Goal: Information Seeking & Learning: Understand process/instructions

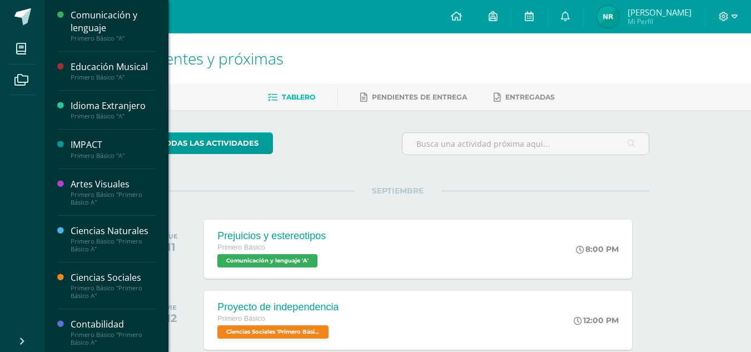
click at [84, 103] on div "Idioma Extranjero" at bounding box center [113, 105] width 84 height 13
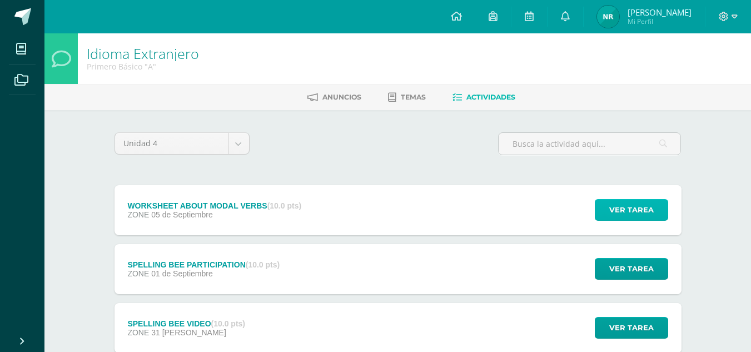
click at [617, 214] on span "Ver tarea" at bounding box center [631, 209] width 44 height 21
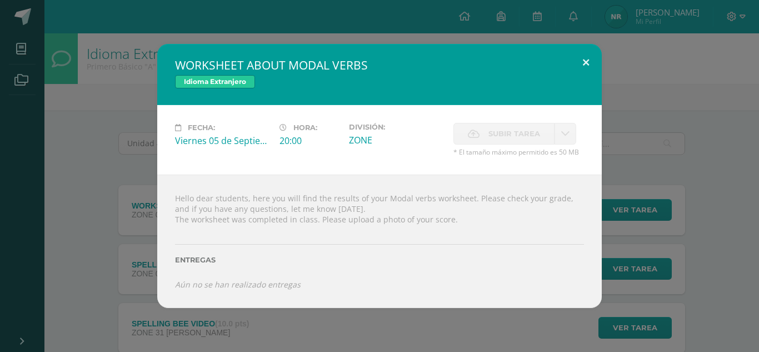
click at [588, 64] on button at bounding box center [586, 63] width 32 height 38
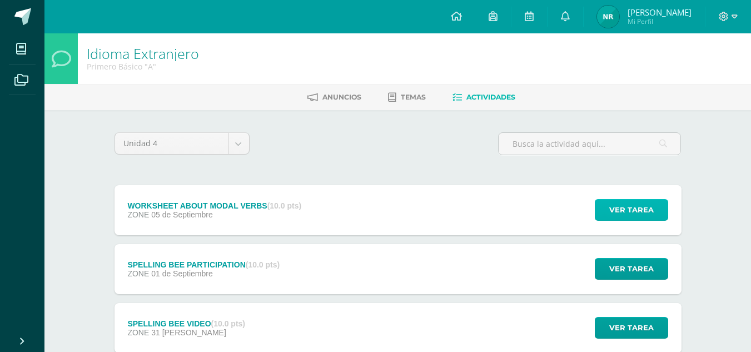
click at [629, 209] on span "Ver tarea" at bounding box center [631, 209] width 44 height 21
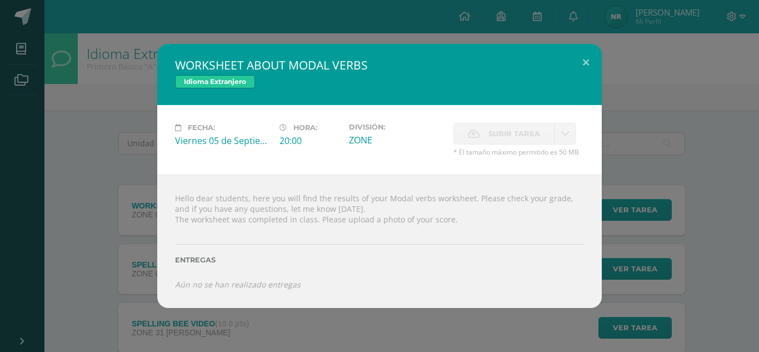
drag, startPoint x: 629, startPoint y: 209, endPoint x: 663, endPoint y: 85, distance: 128.3
click at [663, 85] on div "WORKSHEET ABOUT MODAL VERBS Idioma Extranjero Fecha: Viernes 05 de Septiembre H…" at bounding box center [379, 176] width 750 height 264
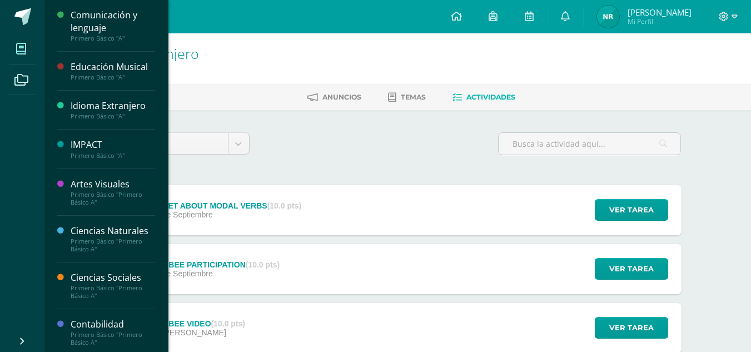
click at [23, 53] on icon at bounding box center [21, 48] width 10 height 11
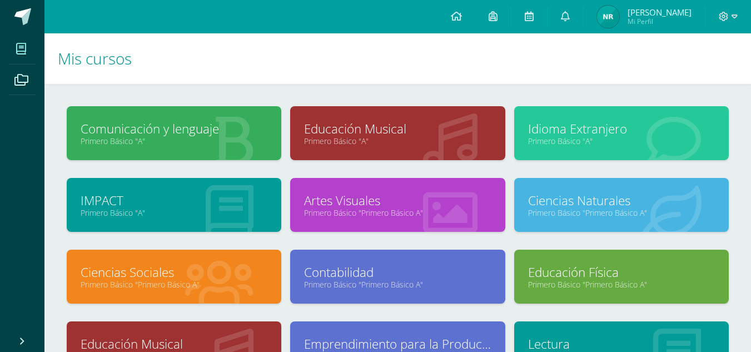
click at [589, 142] on link "Primero Básico "A"" at bounding box center [621, 141] width 187 height 11
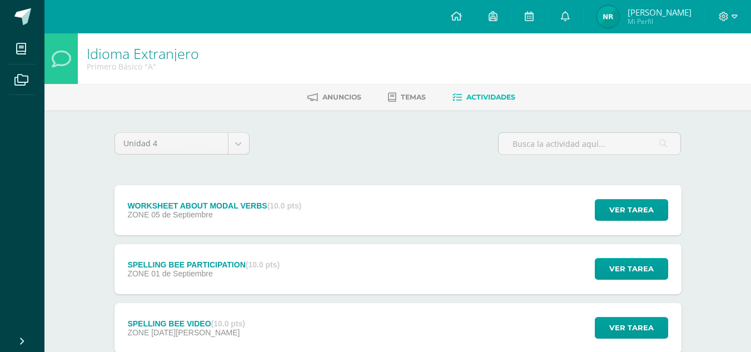
scroll to position [75, 0]
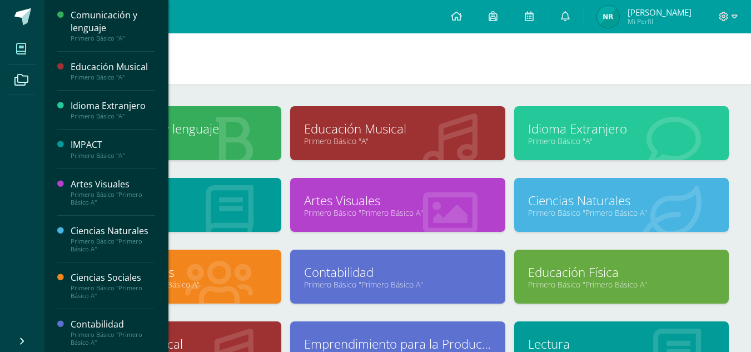
click at [19, 39] on span at bounding box center [21, 48] width 25 height 25
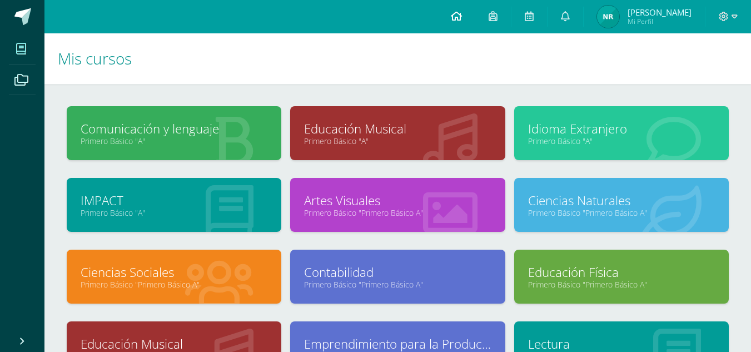
click at [463, 14] on link at bounding box center [456, 16] width 38 height 33
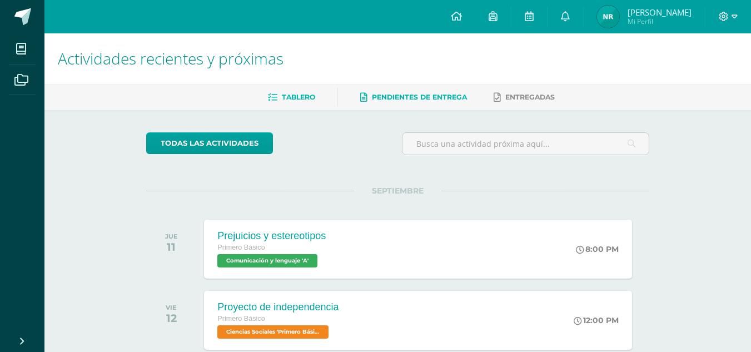
click at [423, 96] on span "Pendientes de entrega" at bounding box center [419, 97] width 95 height 8
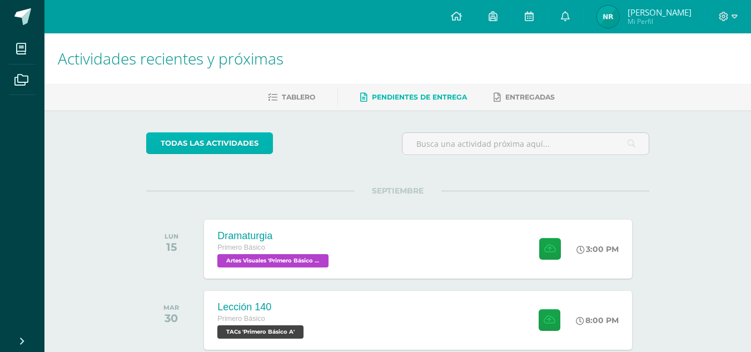
click at [269, 142] on link "todas las Actividades" at bounding box center [209, 143] width 127 height 22
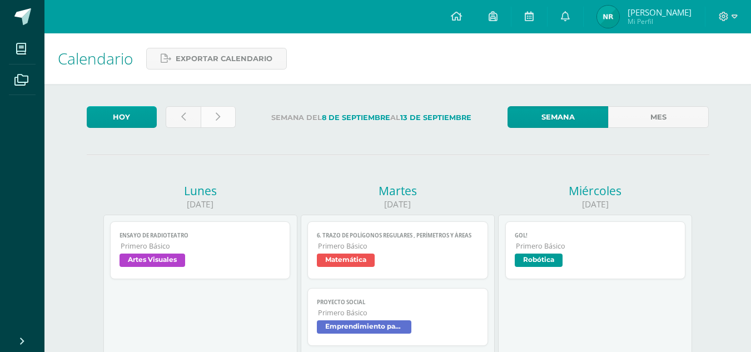
click at [216, 118] on icon at bounding box center [218, 116] width 4 height 9
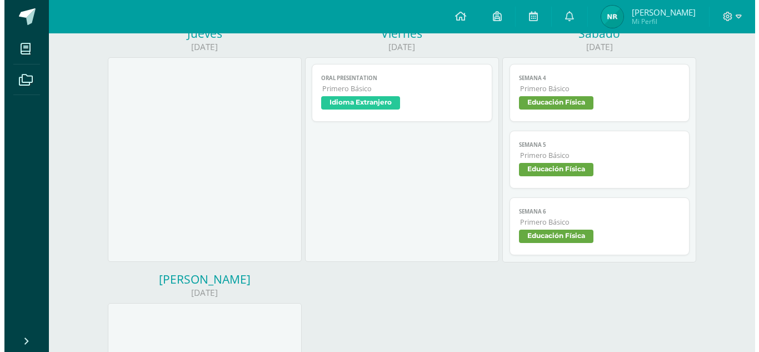
scroll to position [403, 0]
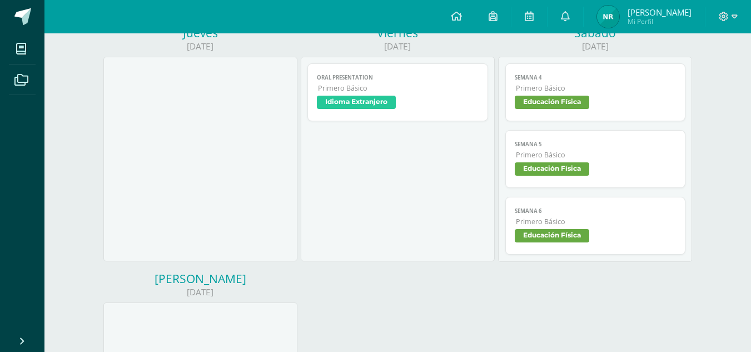
click at [347, 88] on span "Primero Básico" at bounding box center [398, 87] width 161 height 9
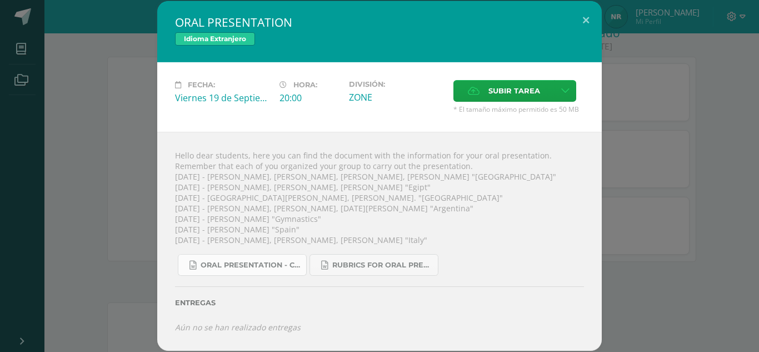
click at [284, 256] on link "ORAL PRESENTATION - COUNTRY.docx" at bounding box center [242, 265] width 129 height 22
click at [367, 267] on span "RUBRICS FOR ORAL PRESENTATION 4TH UNIT COUNTRIES. .docx" at bounding box center [382, 265] width 100 height 9
